Goal: Find specific page/section: Locate a particular part of the current website

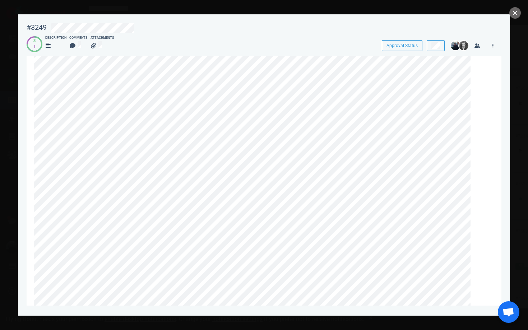
scroll to position [5, 0]
click at [518, 13] on button "close" at bounding box center [514, 12] width 11 height 11
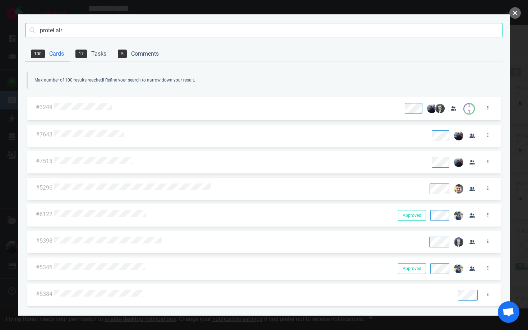
click at [518, 13] on button "close" at bounding box center [514, 12] width 11 height 11
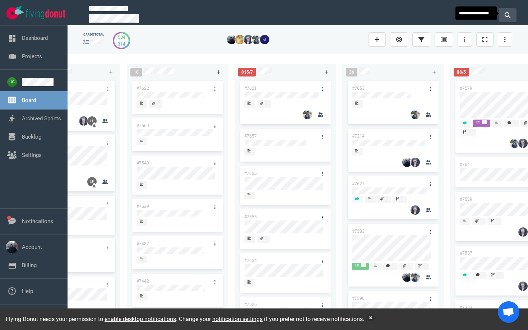
click at [514, 16] on button at bounding box center [508, 15] width 18 height 14
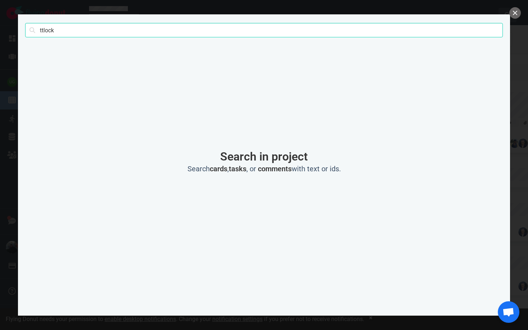
type input "ttlock"
click button "Search" at bounding box center [0, 0] width 0 height 0
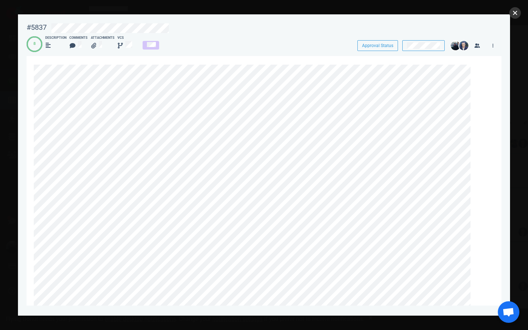
click at [515, 12] on button "close" at bounding box center [514, 12] width 11 height 11
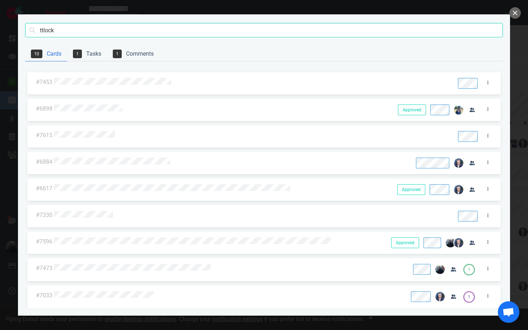
scroll to position [28, 0]
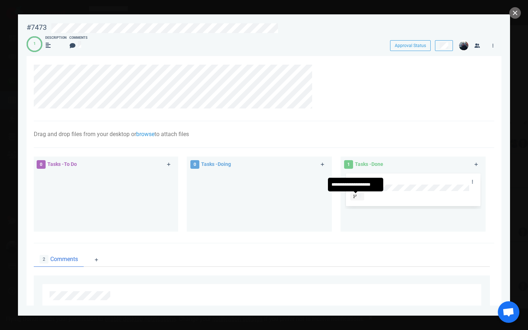
click at [354, 196] on icon at bounding box center [355, 197] width 3 height 4
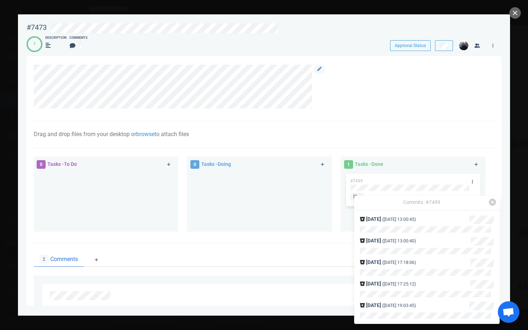
click at [380, 106] on div at bounding box center [260, 87] width 453 height 44
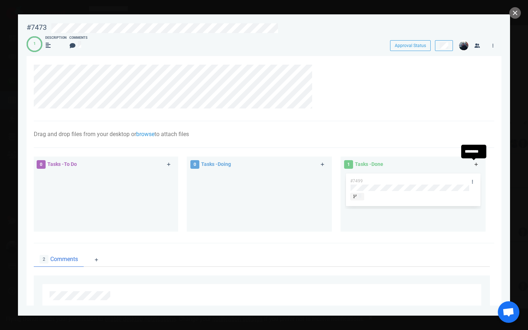
click at [475, 164] on icon at bounding box center [477, 164] width 4 height 4
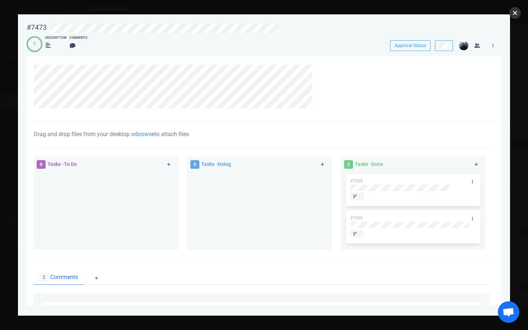
click at [513, 15] on button "close" at bounding box center [514, 12] width 11 height 11
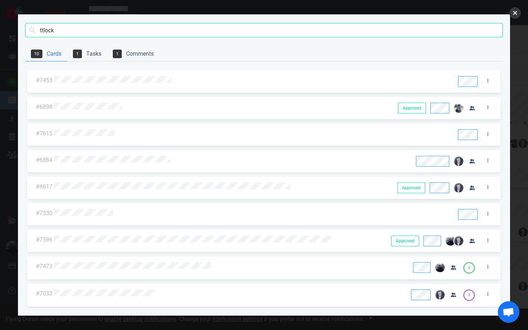
click at [513, 15] on button "close" at bounding box center [514, 12] width 11 height 11
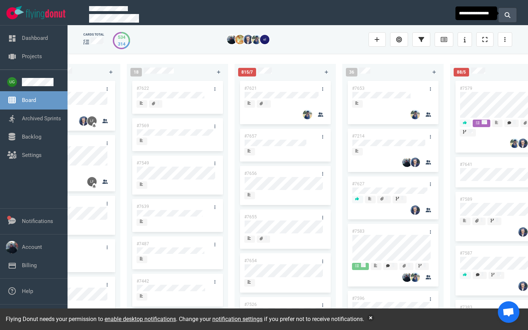
click at [508, 15] on icon at bounding box center [508, 15] width 6 height 6
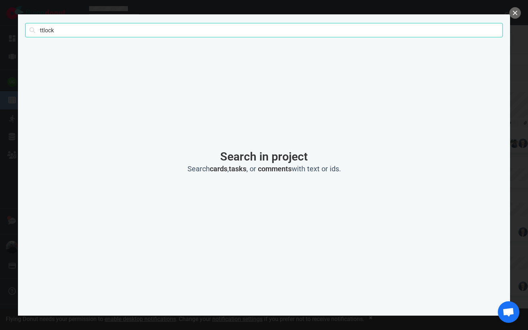
click at [375, 31] on input "ttlock" at bounding box center [264, 30] width 478 height 14
type input "γ"
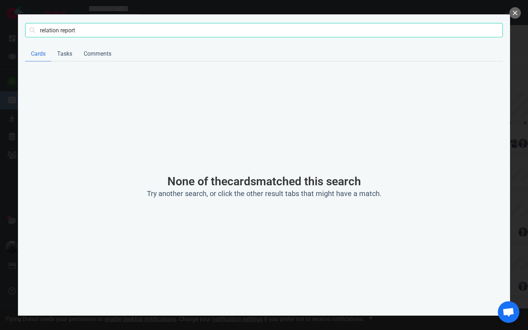
type input "relation report"
click button "Search" at bounding box center [0, 0] width 0 height 0
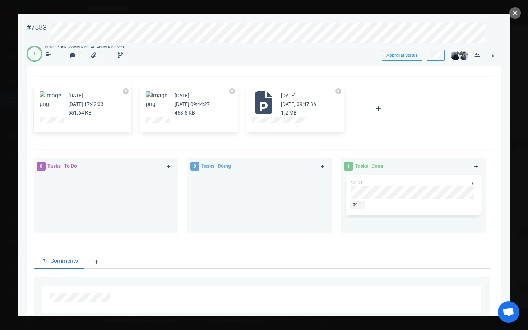
scroll to position [255, 0]
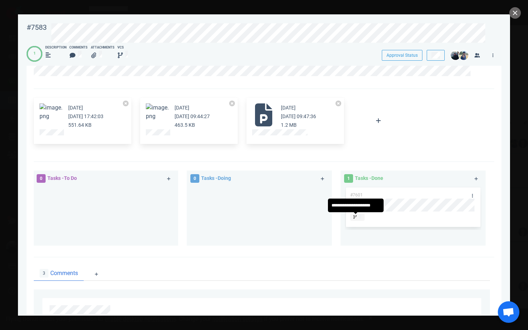
click at [356, 218] on div at bounding box center [358, 218] width 8 height 6
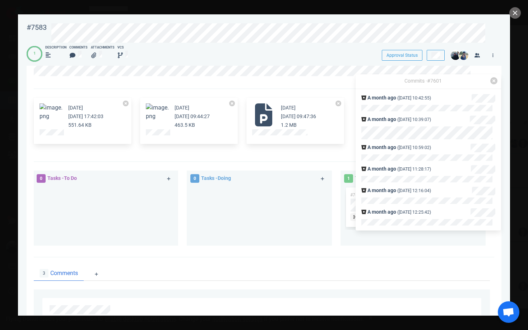
click at [244, 158] on div "2 months ago Jun 26, 2025 17:42:03 551.64 KB 2 months ago Jun 27, 2025 09:44:27…" at bounding box center [264, 125] width 461 height 73
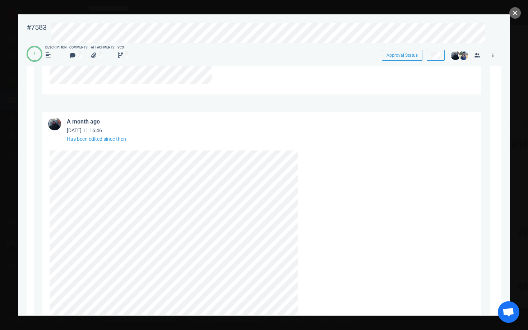
scroll to position [935, 0]
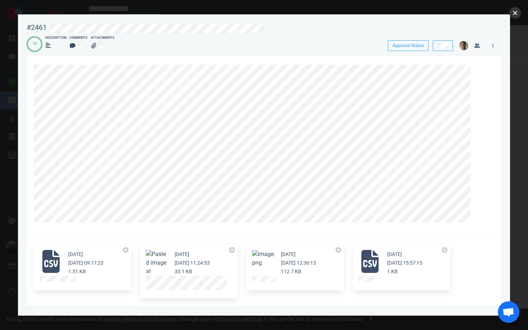
click at [515, 16] on button "close" at bounding box center [514, 12] width 11 height 11
